Goal: Information Seeking & Learning: Learn about a topic

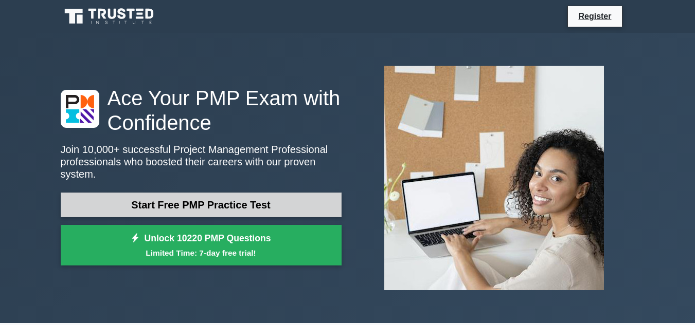
click at [205, 196] on link "Start Free PMP Practice Test" at bounding box center [201, 205] width 281 height 25
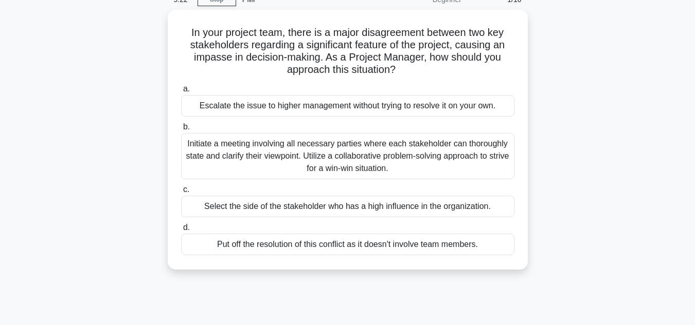
scroll to position [53, 0]
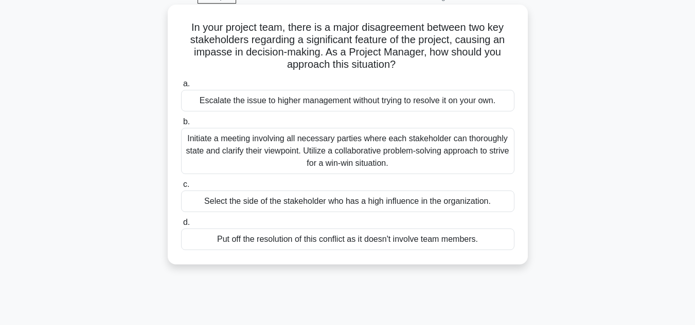
click at [424, 157] on div "Initiate a meeting involving all necessary parties where each stakeholder can t…" at bounding box center [347, 151] width 333 height 46
click at [181, 125] on input "b. Initiate a meeting involving all necessary parties where each stakeholder ca…" at bounding box center [181, 122] width 0 height 7
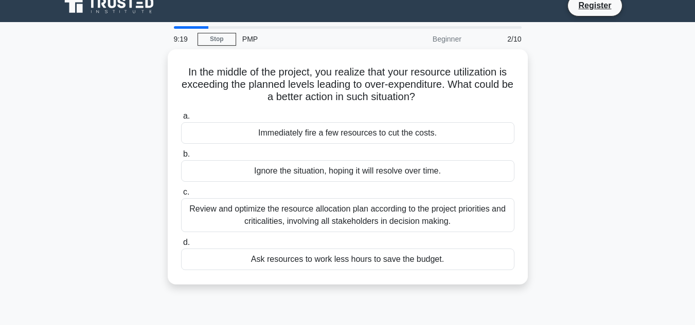
scroll to position [0, 0]
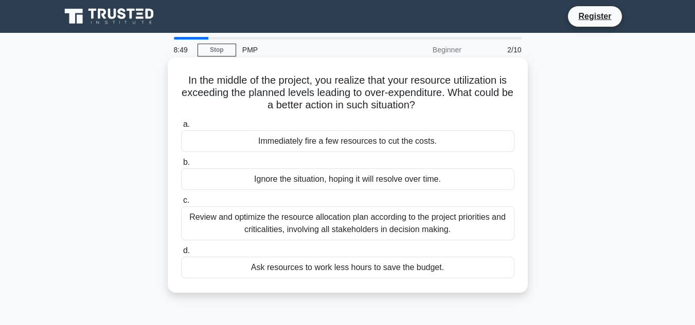
click at [450, 220] on div "Review and optimize the resource allocation plan according to the project prior…" at bounding box center [347, 224] width 333 height 34
click at [181, 204] on input "c. Review and optimize the resource allocation plan according to the project pr…" at bounding box center [181, 200] width 0 height 7
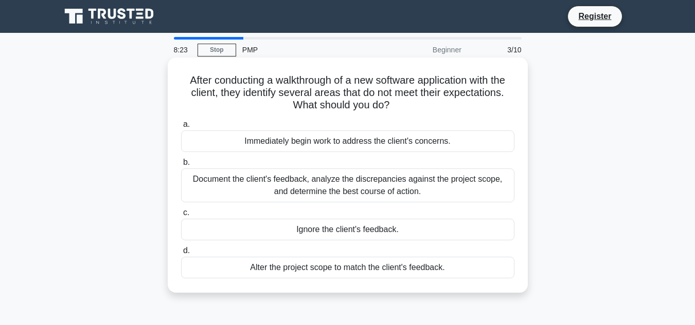
click at [435, 182] on div "Document the client's feedback, analyze the discrepancies against the project s…" at bounding box center [347, 186] width 333 height 34
click at [181, 166] on input "b. Document the client's feedback, analyze the discrepancies against the projec…" at bounding box center [181, 162] width 0 height 7
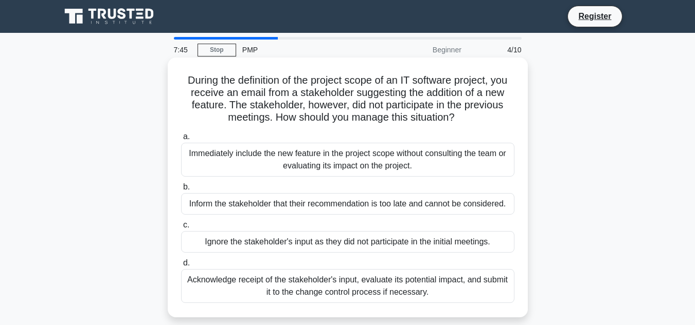
click at [386, 286] on div "Acknowledge receipt of the stakeholder's input, evaluate its potential impact, …" at bounding box center [347, 286] width 333 height 34
click at [181, 267] on input "d. Acknowledge receipt of the stakeholder's input, evaluate its potential impac…" at bounding box center [181, 263] width 0 height 7
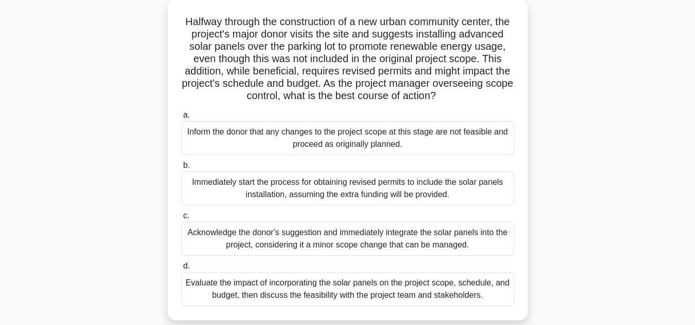
scroll to position [65, 0]
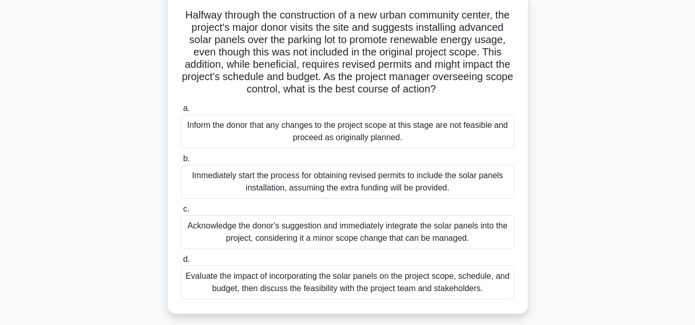
click at [414, 300] on div "Evaluate the impact of incorporating the solar panels on the project scope, sch…" at bounding box center [347, 283] width 333 height 34
click at [181, 263] on input "d. Evaluate the impact of incorporating the solar panels on the project scope, …" at bounding box center [181, 260] width 0 height 7
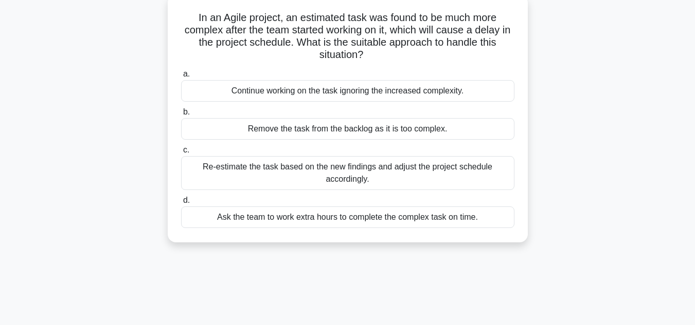
scroll to position [0, 0]
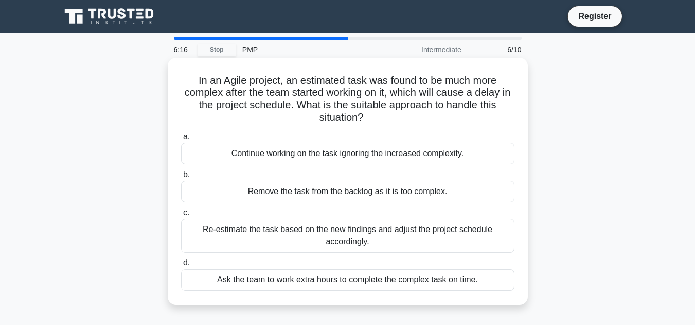
click at [377, 237] on div "Re-estimate the task based on the new findings and adjust the project schedule …" at bounding box center [347, 236] width 333 height 34
click at [181, 216] on input "c. Re-estimate the task based on the new findings and adjust the project schedu…" at bounding box center [181, 213] width 0 height 7
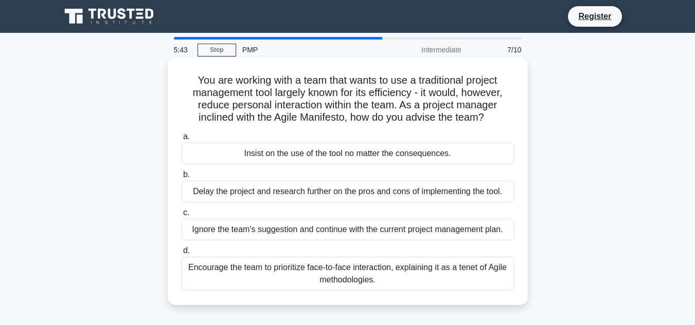
click at [425, 263] on div "Encourage the team to prioritize face-to-face interaction, explaining it as a t…" at bounding box center [347, 274] width 333 height 34
click at [181, 254] on input "d. Encourage the team to prioritize face-to-face interaction, explaining it as …" at bounding box center [181, 251] width 0 height 7
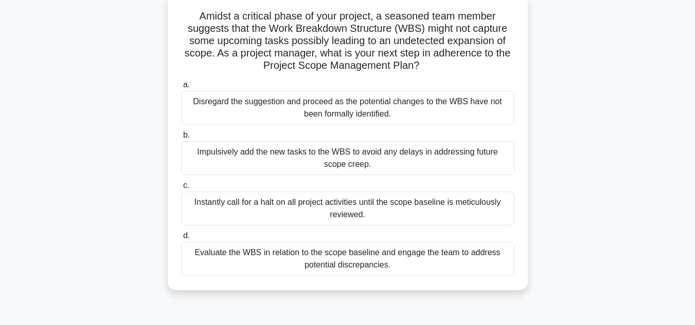
scroll to position [71, 0]
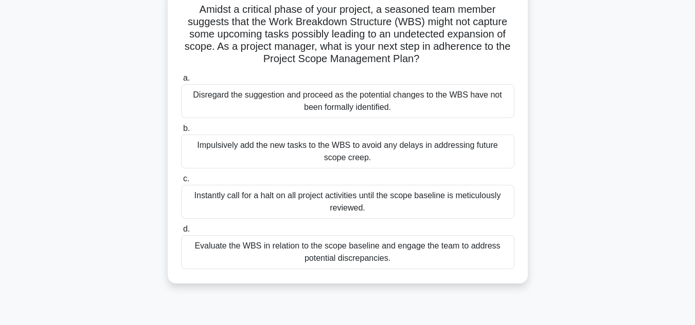
click at [390, 252] on div "Evaluate the WBS in relation to the scope baseline and engage the team to addre…" at bounding box center [347, 252] width 333 height 34
click at [181, 233] on input "d. Evaluate the WBS in relation to the scope baseline and engage the team to ad…" at bounding box center [181, 229] width 0 height 7
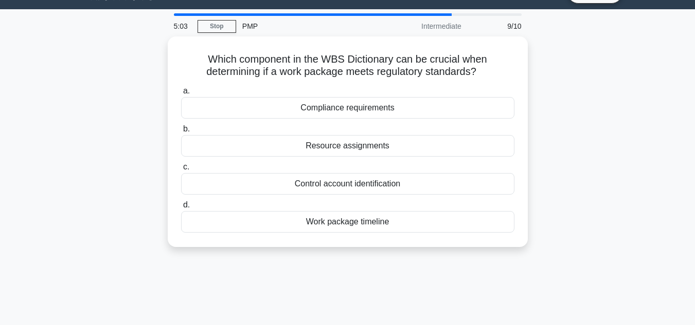
scroll to position [0, 0]
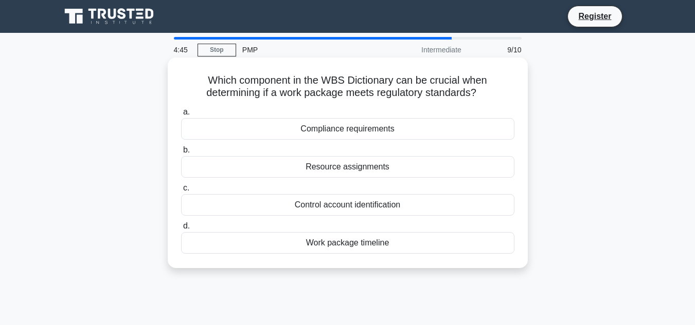
click at [369, 171] on div "Resource assignments" at bounding box center [347, 167] width 333 height 22
click at [181, 154] on input "b. Resource assignments" at bounding box center [181, 150] width 0 height 7
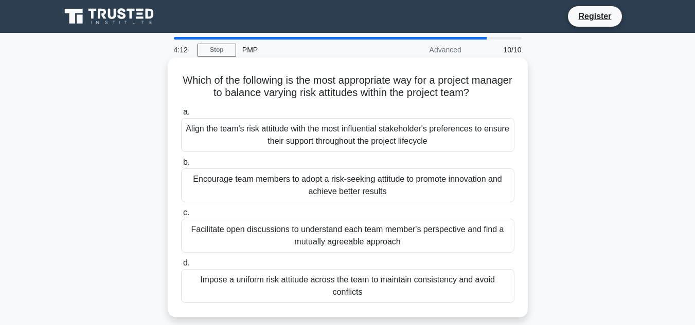
click at [300, 234] on div "Facilitate open discussions to understand each team member's perspective and fi…" at bounding box center [347, 236] width 333 height 34
click at [181, 216] on input "c. Facilitate open discussions to understand each team member's perspective and…" at bounding box center [181, 213] width 0 height 7
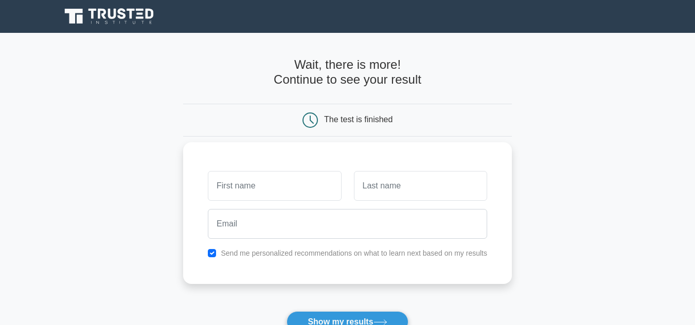
click at [255, 188] on input "text" at bounding box center [274, 186] width 133 height 30
type input "Aarthi"
click at [378, 184] on input "text" at bounding box center [420, 186] width 133 height 30
drag, startPoint x: 378, startPoint y: 184, endPoint x: 424, endPoint y: 221, distance: 59.2
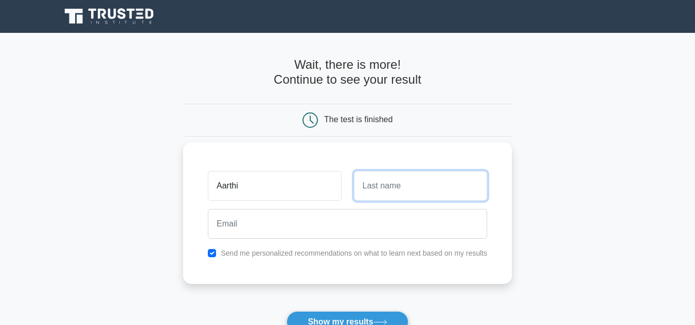
click at [424, 221] on div "Aarthi Send me personalized recommendations on what to learn next based on my r…" at bounding box center [347, 213] width 329 height 142
type input "Palanisamy"
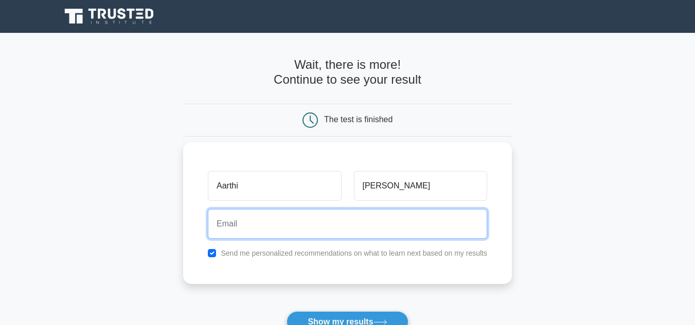
click at [273, 234] on input "email" at bounding box center [347, 224] width 279 height 30
type input "kpaarthimca@gmail.com"
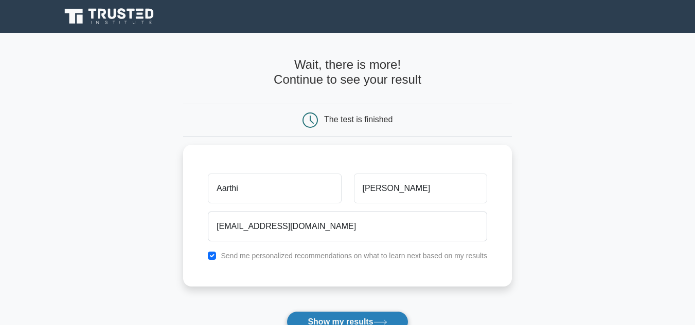
click at [306, 321] on button "Show my results" at bounding box center [346, 323] width 121 height 22
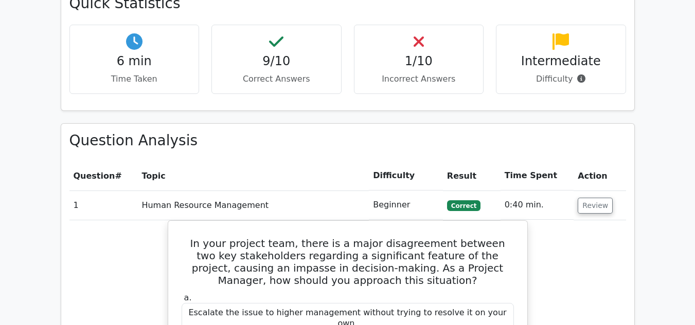
scroll to position [782, 0]
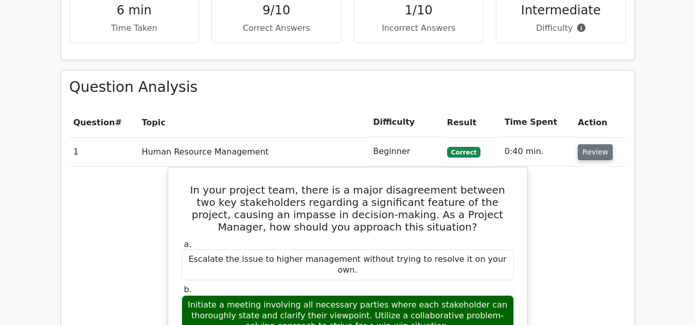
click at [592, 144] on button "Review" at bounding box center [594, 152] width 35 height 16
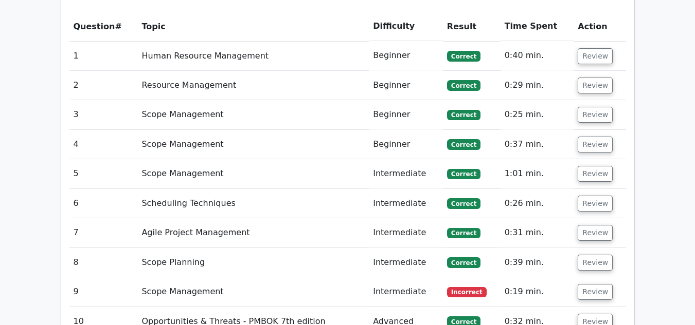
scroll to position [897, 0]
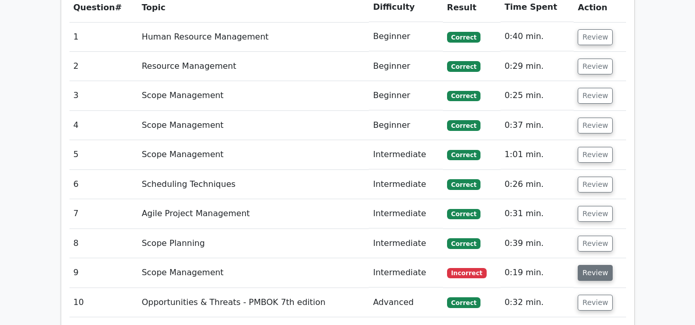
click at [602, 265] on button "Review" at bounding box center [594, 273] width 35 height 16
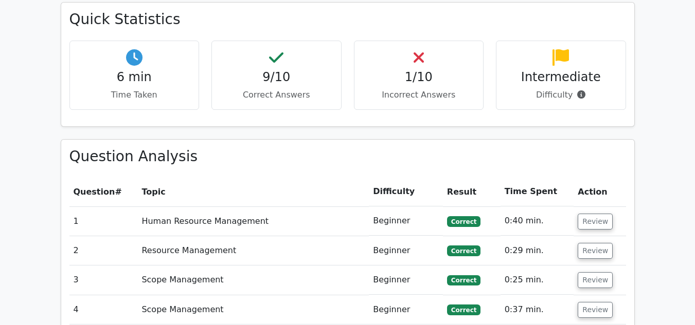
scroll to position [719, 0]
